Goal: Task Accomplishment & Management: Manage account settings

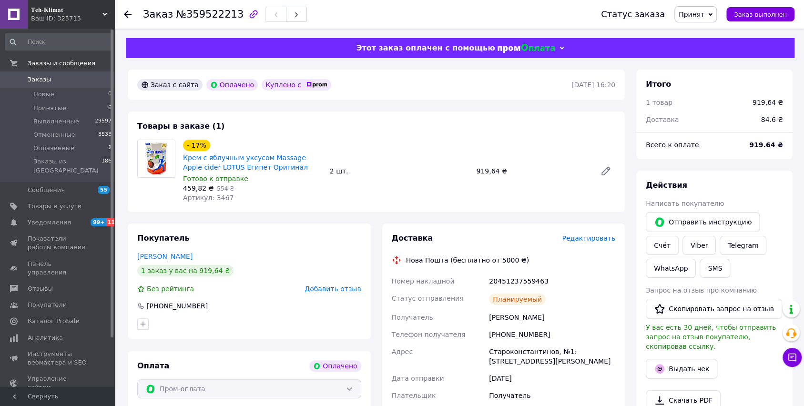
click at [591, 238] on span "Редактировать" at bounding box center [588, 239] width 53 height 8
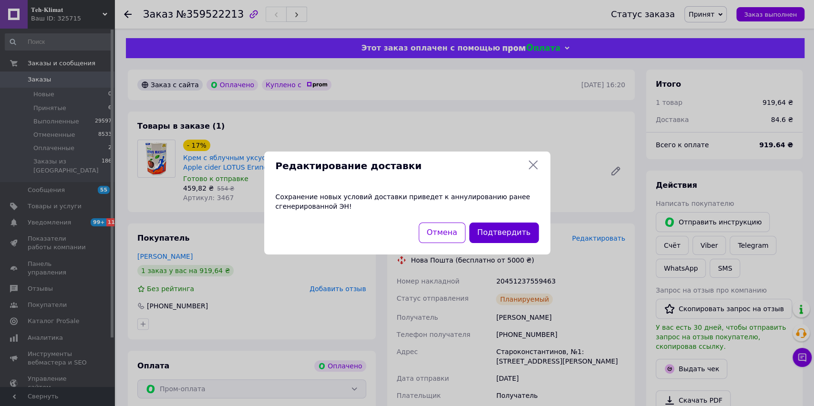
click at [503, 239] on button "Подтвердить" at bounding box center [504, 233] width 70 height 20
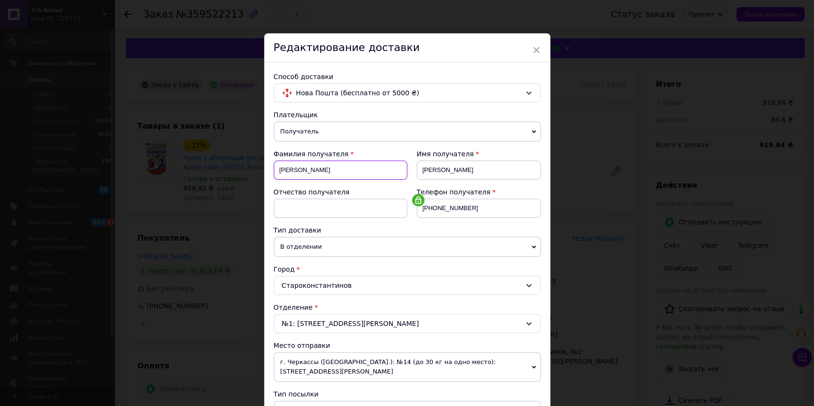
drag, startPoint x: 367, startPoint y: 171, endPoint x: 235, endPoint y: 170, distance: 132.0
click at [235, 170] on div "× Редактирование доставки Способ доставки Нова Пошта (бесплатно от 5000 ₴) Плат…" at bounding box center [407, 203] width 814 height 406
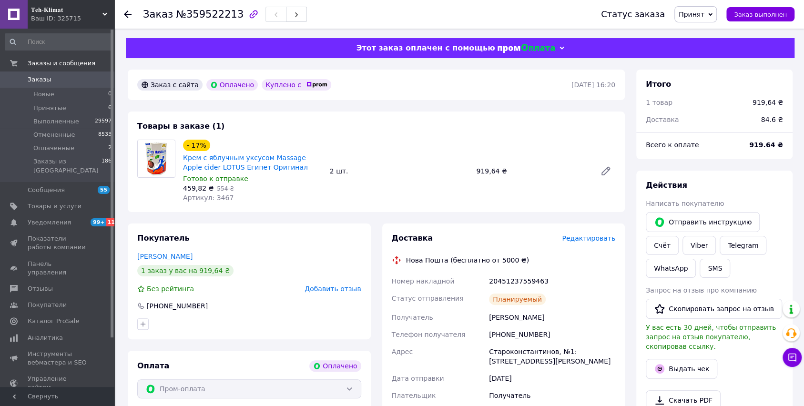
click at [590, 241] on span "Редактировать" at bounding box center [588, 239] width 53 height 8
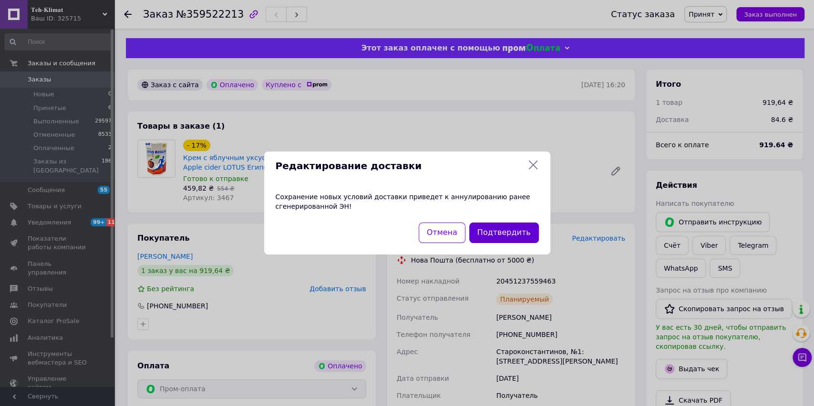
click at [499, 236] on button "Подтвердить" at bounding box center [504, 233] width 70 height 20
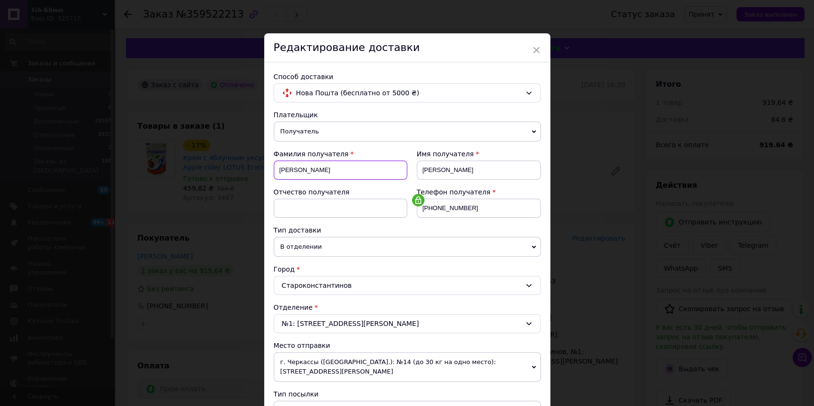
click at [349, 172] on input "[PERSON_NAME]" at bounding box center [340, 170] width 133 height 19
type input "М"
type input "[PERSON_NAME]"
drag, startPoint x: 450, startPoint y: 172, endPoint x: 421, endPoint y: 169, distance: 28.7
click at [421, 169] on input "[PERSON_NAME]" at bounding box center [479, 170] width 124 height 19
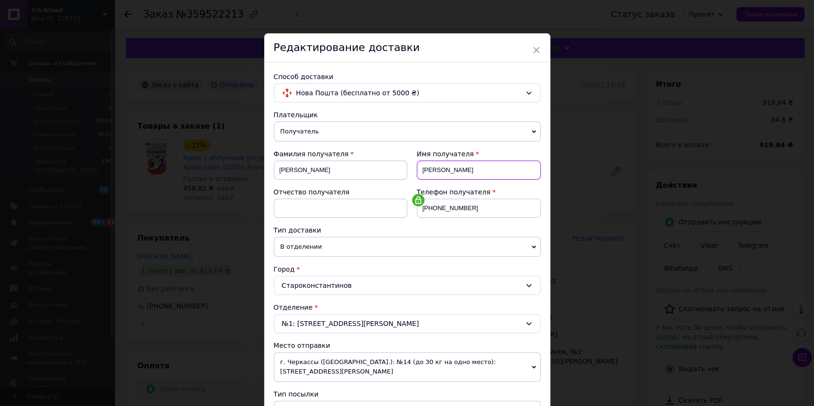
type input "[PERSON_NAME]"
drag, startPoint x: 467, startPoint y: 207, endPoint x: 420, endPoint y: 207, distance: 46.2
click at [420, 207] on input "[PHONE_NUMBER]" at bounding box center [479, 208] width 124 height 19
click at [315, 244] on span "В отделении" at bounding box center [407, 247] width 267 height 20
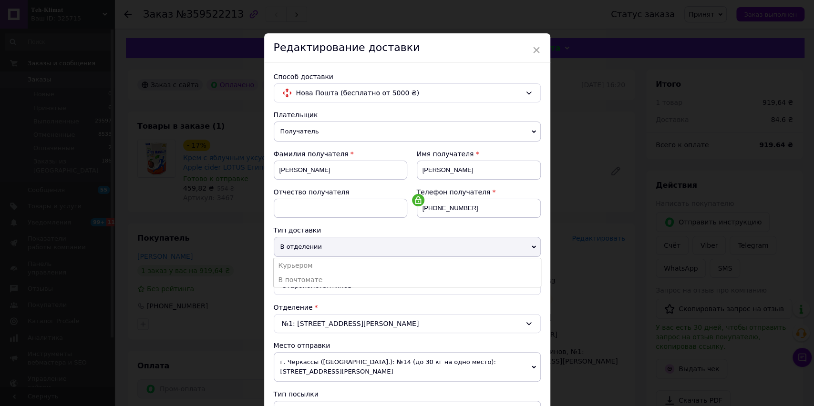
click at [316, 244] on span "В отделении" at bounding box center [407, 247] width 267 height 20
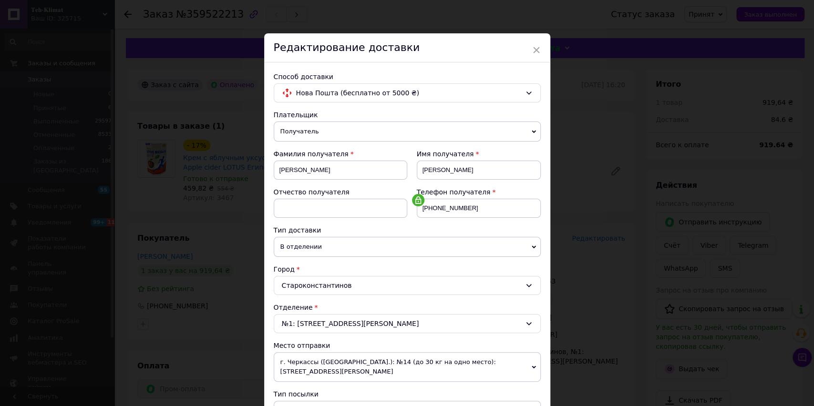
click at [312, 284] on div "Староконстантинов" at bounding box center [407, 285] width 267 height 19
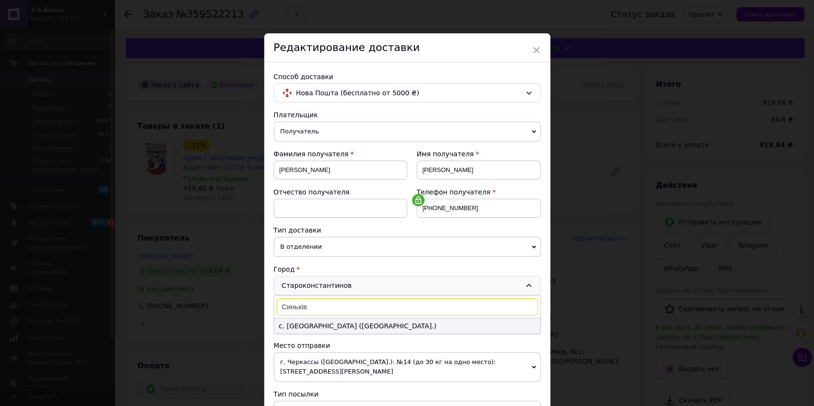
type input "Синьків"
click at [386, 323] on li "с. [GEOGRAPHIC_DATA] ([GEOGRAPHIC_DATA].)" at bounding box center [407, 325] width 266 height 15
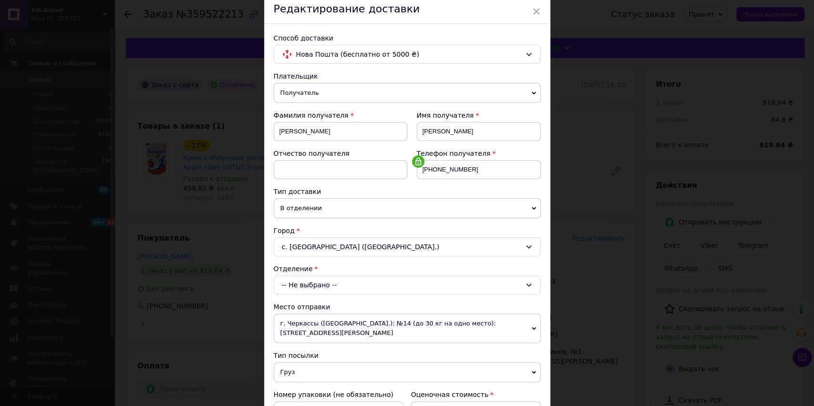
scroll to position [63, 0]
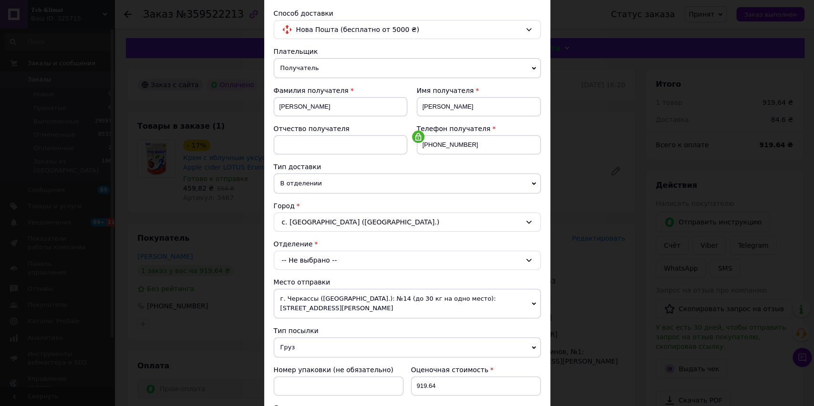
click at [386, 259] on div "-- Не выбрано --" at bounding box center [407, 260] width 267 height 19
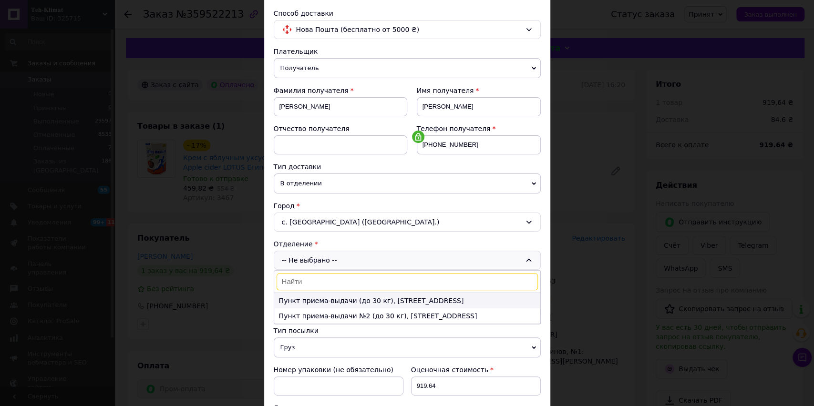
click at [368, 299] on li "Пункт приема-выдачи (до 30 кг), [STREET_ADDRESS]" at bounding box center [407, 300] width 266 height 15
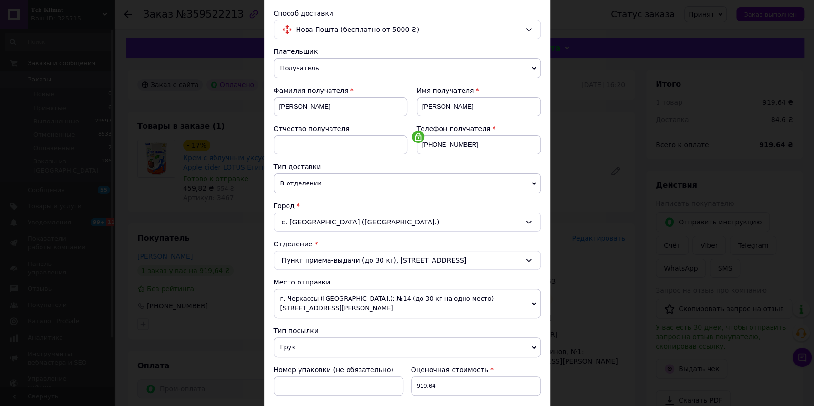
click at [425, 258] on div "Пункт приема-выдачи (до 30 кг), [STREET_ADDRESS]" at bounding box center [407, 260] width 267 height 19
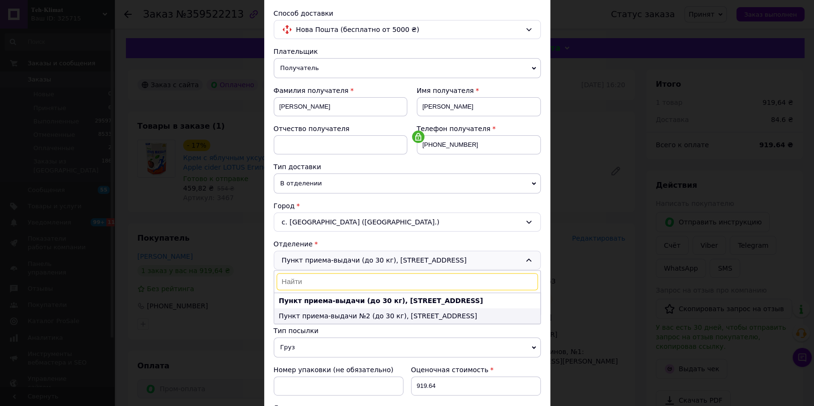
click at [397, 314] on li "Пункт приема-выдачи №2 (до 30 кг), [STREET_ADDRESS]" at bounding box center [407, 315] width 266 height 15
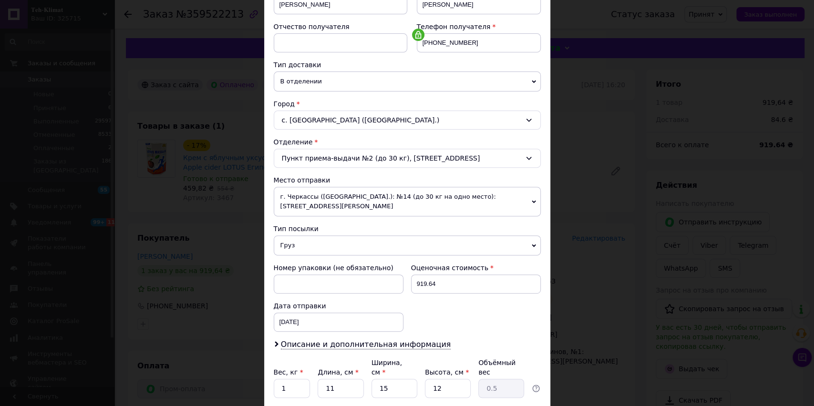
scroll to position [191, 0]
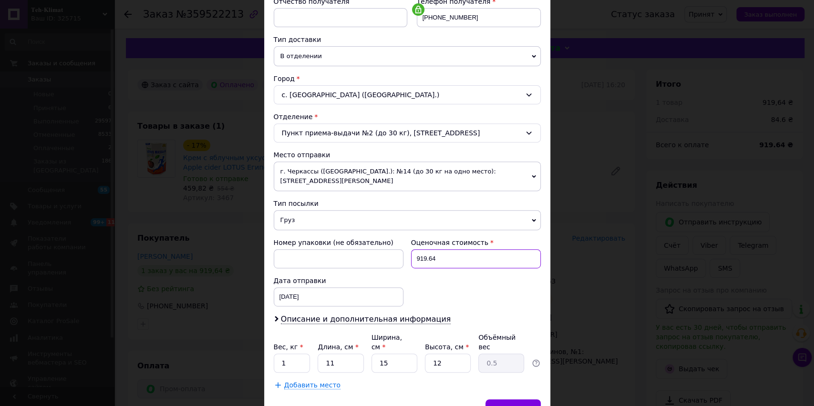
click at [449, 255] on input "919.64" at bounding box center [476, 258] width 130 height 19
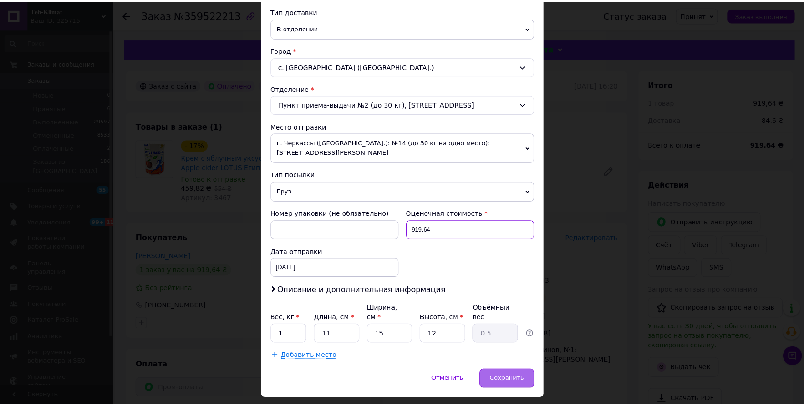
scroll to position [232, 0]
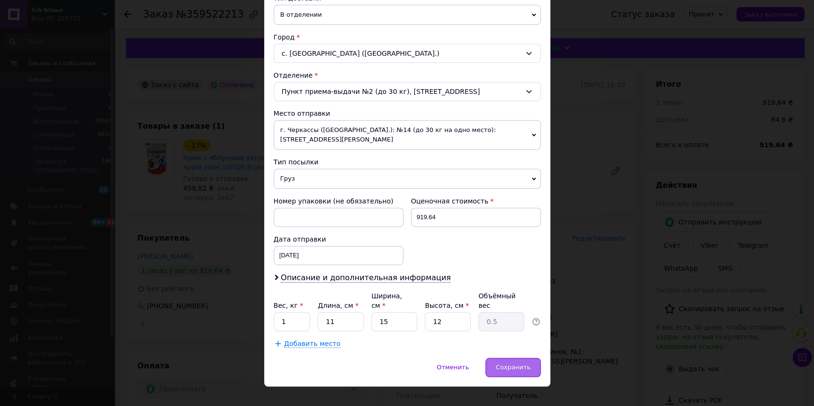
click at [520, 364] on span "Сохранить" at bounding box center [512, 367] width 35 height 7
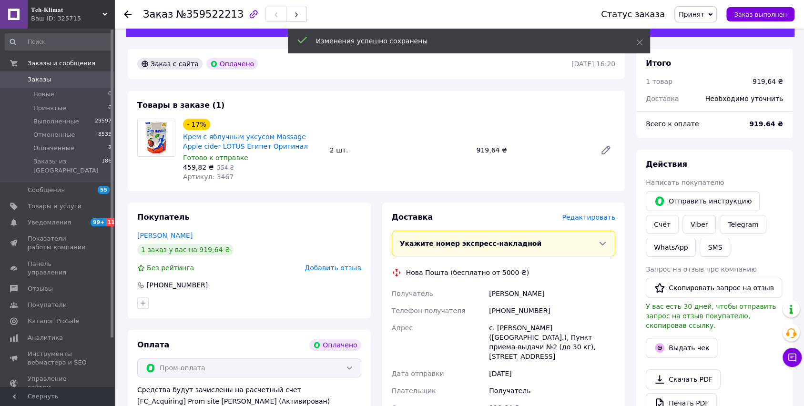
scroll to position [191, 0]
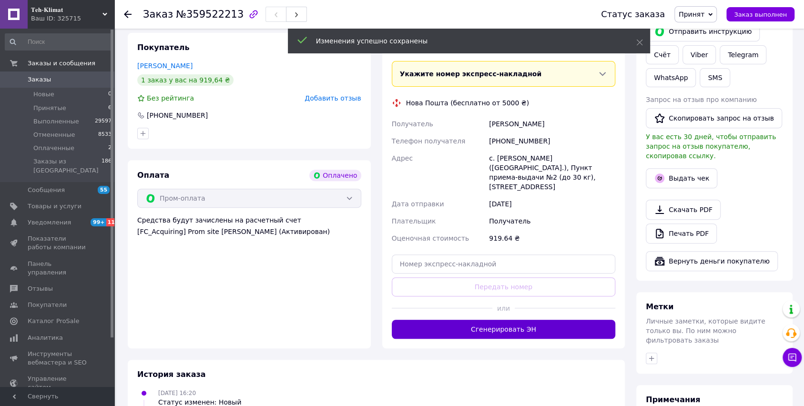
click at [522, 320] on button "Сгенерировать ЭН" at bounding box center [504, 329] width 224 height 19
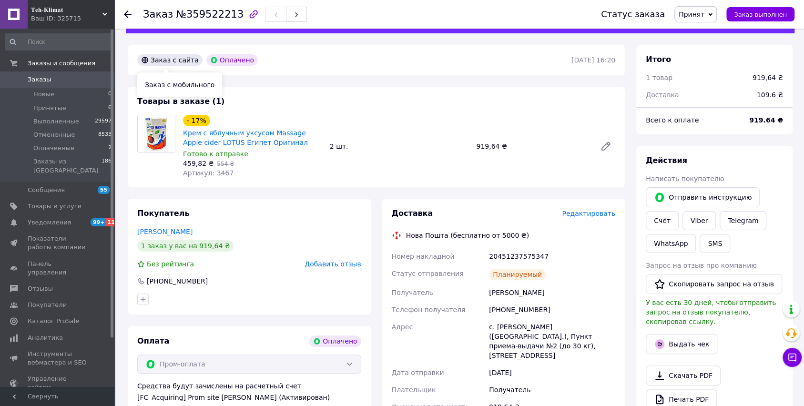
scroll to position [0, 0]
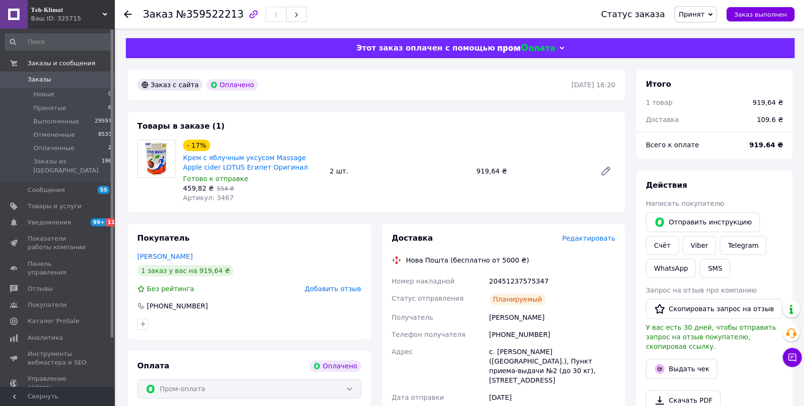
click at [128, 10] on icon at bounding box center [128, 14] width 8 height 8
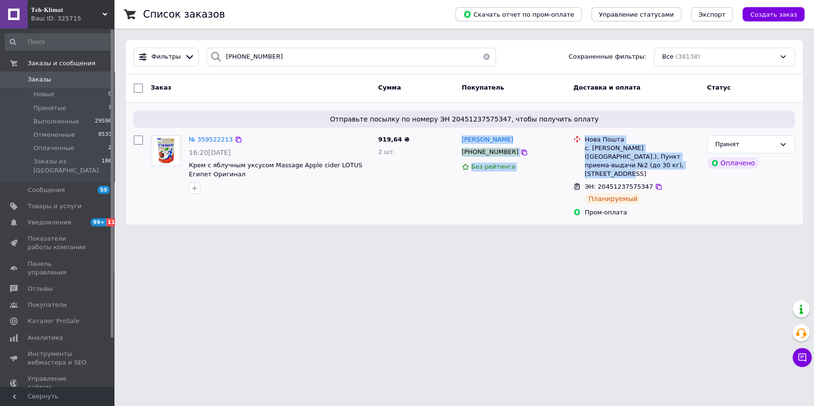
drag, startPoint x: 599, startPoint y: 165, endPoint x: 460, endPoint y: 139, distance: 140.7
click at [460, 139] on div "№ 359522213 16:20[DATE] Крем с яблучным уксусом Massage Apple cider LOTUS Египе…" at bounding box center [464, 177] width 669 height 90
copy div "[PERSON_NAME] [PHONE_NUMBER] Без рейтинга Нова Пошта с. [PERSON_NAME] ([GEOGRAP…"
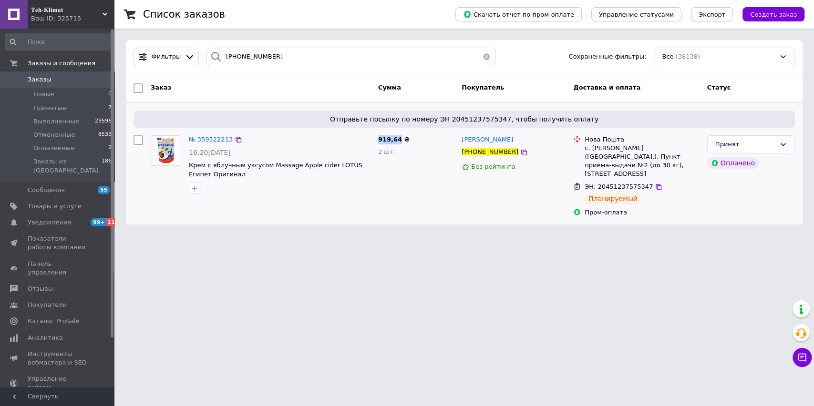
drag, startPoint x: 377, startPoint y: 139, endPoint x: 387, endPoint y: 145, distance: 11.5
click at [391, 145] on div "919,64 ₴ 2 шт." at bounding box center [415, 177] width 83 height 90
copy div "919,64 ₴ 2 шт."
click at [439, 196] on div "919,64 ₴ 2 шт." at bounding box center [415, 177] width 83 height 90
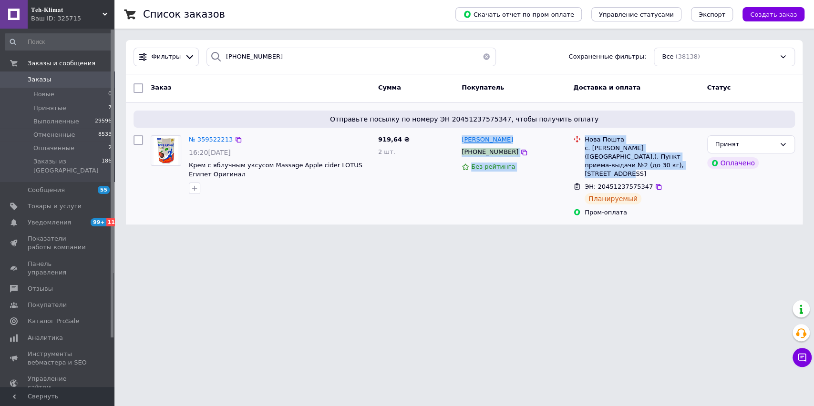
drag, startPoint x: 640, startPoint y: 164, endPoint x: 462, endPoint y: 139, distance: 179.1
click at [462, 139] on div "№ 359522213 16:20[DATE] Крем с яблучным уксусом Massage Apple cider LOTUS Египе…" at bounding box center [464, 177] width 669 height 90
copy div "[PERSON_NAME] [PHONE_NUMBER] Без рейтинга Нова Пошта с. [PERSON_NAME] ([GEOGRAP…"
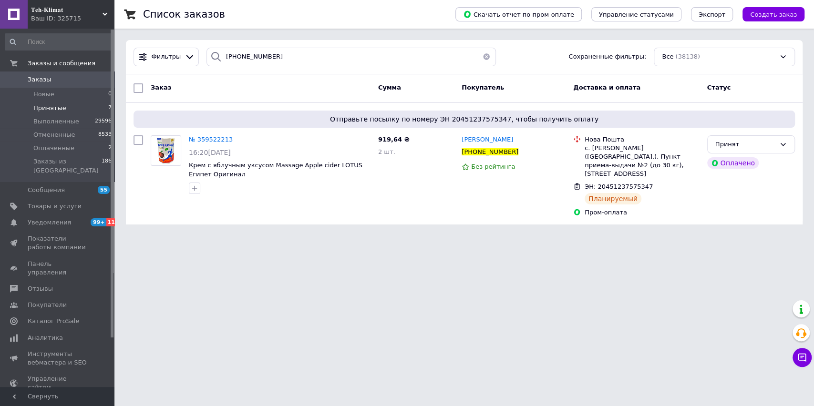
click at [57, 111] on span "Принятые" at bounding box center [49, 108] width 33 height 9
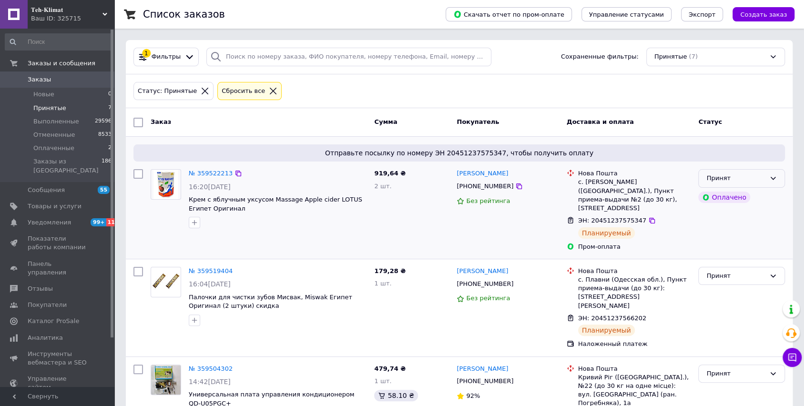
click at [768, 174] on div "Принят" at bounding box center [741, 178] width 87 height 19
click at [731, 200] on li "Выполнен" at bounding box center [742, 199] width 86 height 18
click at [738, 267] on div "Принят" at bounding box center [741, 276] width 87 height 19
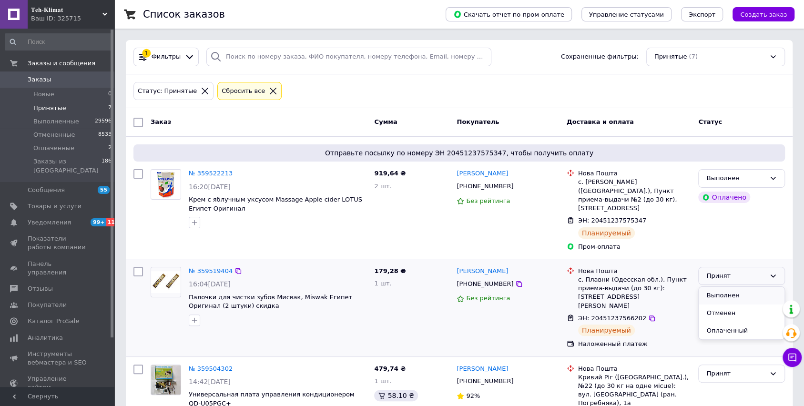
click at [719, 288] on li "Выполнен" at bounding box center [742, 296] width 86 height 18
click at [269, 91] on icon at bounding box center [273, 91] width 9 height 9
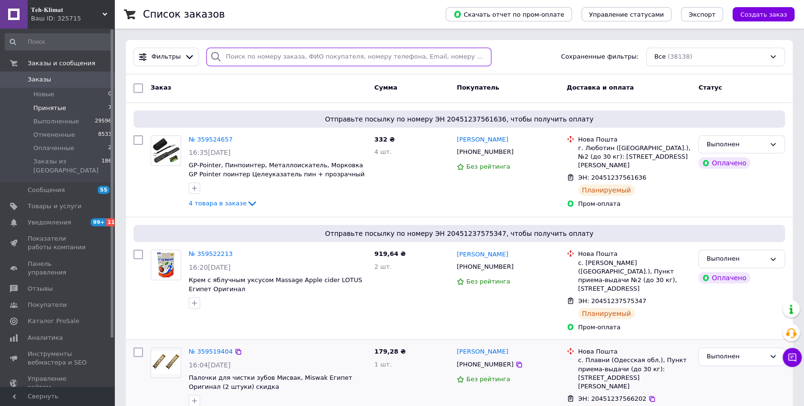
click at [254, 59] on input "search" at bounding box center [349, 57] width 286 height 19
paste input "0969299333"
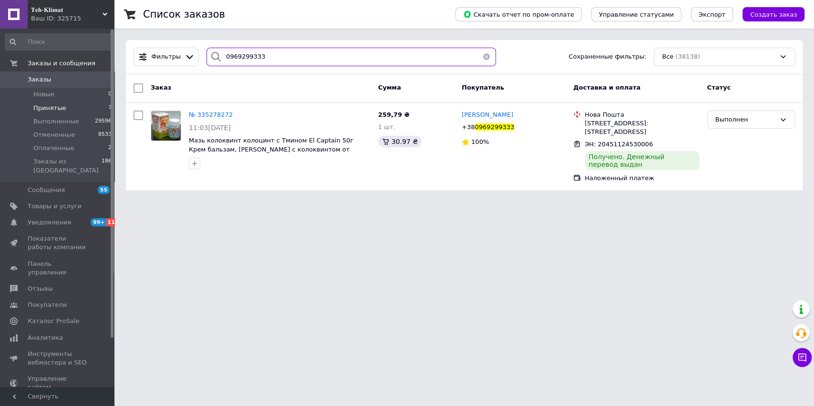
type input "0969299333"
click at [72, 13] on span "𝐓𝐞𝐡-𝐊𝐥𝐢𝐦𝐚𝐭" at bounding box center [66, 10] width 71 height 9
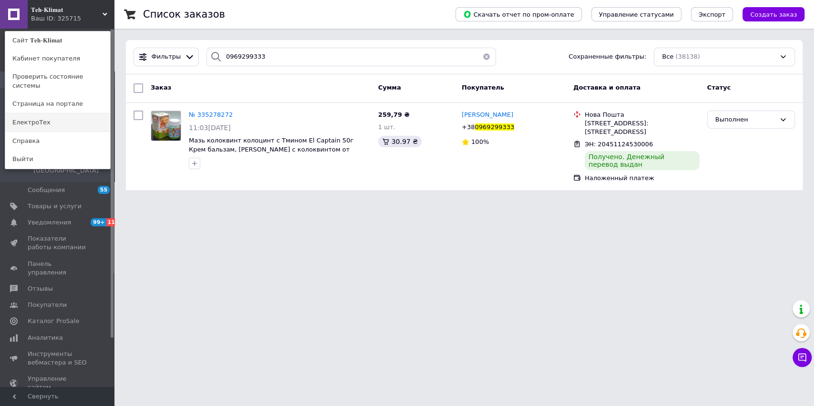
click at [48, 113] on link "ЕлектроТех" at bounding box center [57, 122] width 105 height 18
